Goal: Information Seeking & Learning: Learn about a topic

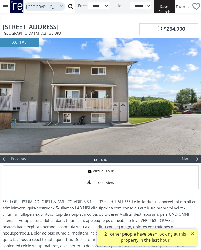
select select "******"
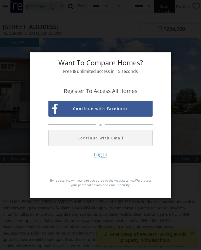
select select "******"
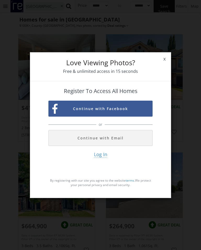
click at [164, 66] on span "x" at bounding box center [164, 59] width 13 height 15
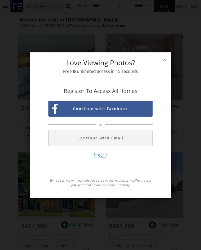
click at [163, 60] on span "x" at bounding box center [164, 59] width 13 height 15
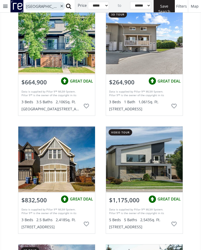
scroll to position [144, 0]
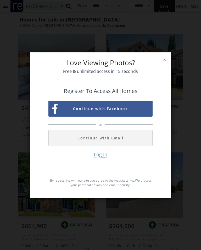
click at [168, 62] on span "x" at bounding box center [164, 59] width 13 height 15
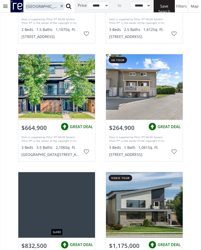
scroll to position [109, 0]
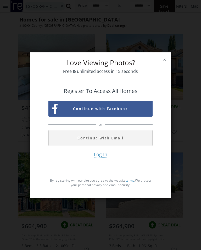
click at [171, 63] on span "x" at bounding box center [164, 59] width 13 height 15
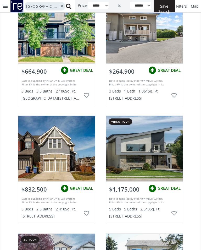
scroll to position [156, 0]
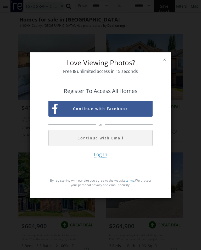
click at [166, 61] on span "x" at bounding box center [164, 59] width 13 height 15
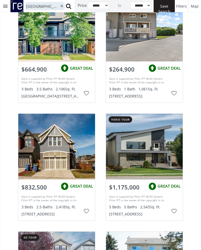
scroll to position [156, 0]
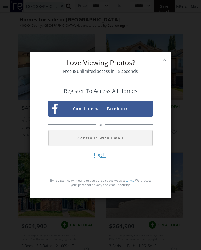
click at [167, 62] on span "x" at bounding box center [164, 59] width 13 height 15
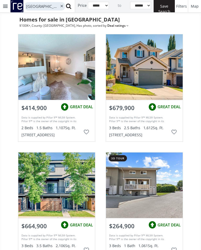
scroll to position [156, 0]
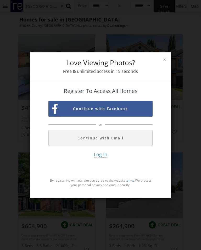
click at [163, 61] on span "x" at bounding box center [164, 59] width 13 height 15
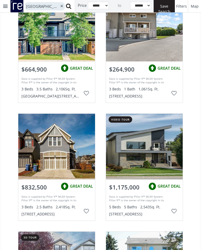
scroll to position [156, 0]
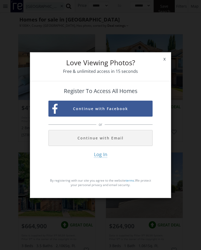
click at [169, 63] on span "x" at bounding box center [164, 59] width 13 height 15
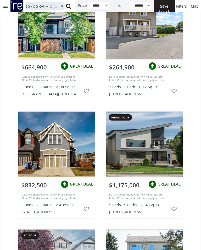
scroll to position [156, 0]
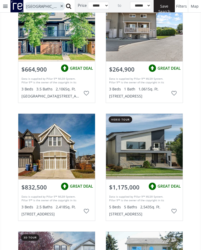
click at [153, 184] on img at bounding box center [152, 186] width 10 height 10
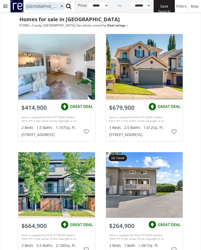
select select "******"
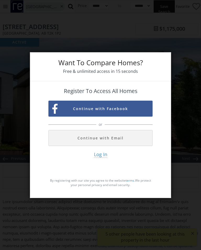
select select "******"
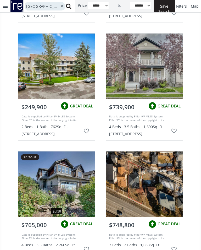
scroll to position [2137, 0]
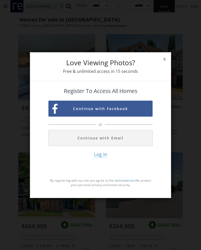
click at [164, 61] on span "x" at bounding box center [164, 59] width 13 height 15
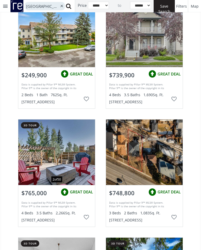
scroll to position [2160, 0]
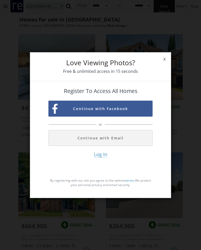
click at [164, 66] on span "x" at bounding box center [164, 59] width 13 height 15
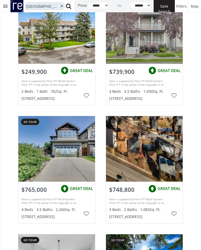
scroll to position [2160, 0]
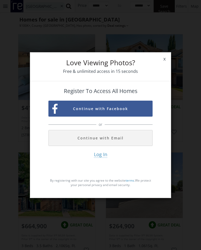
click at [166, 64] on span "x" at bounding box center [164, 59] width 13 height 15
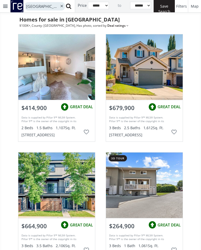
scroll to position [2160, 0]
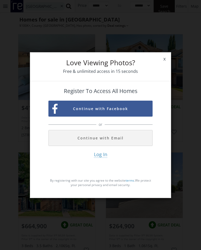
click at [166, 62] on span "x" at bounding box center [164, 59] width 13 height 15
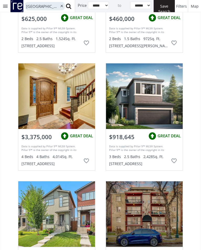
scroll to position [2691, 0]
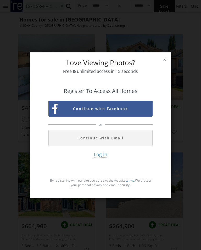
click at [169, 66] on span "x" at bounding box center [164, 59] width 13 height 15
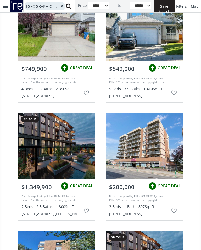
scroll to position [393, 0]
